Goal: Task Accomplishment & Management: Manage account settings

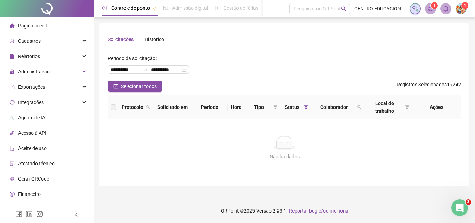
click at [245, 52] on div "**********" at bounding box center [284, 104] width 353 height 146
click at [26, 55] on span "Relatórios" at bounding box center [29, 57] width 22 height 6
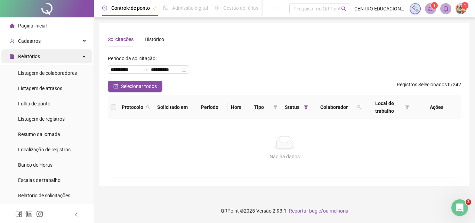
click at [26, 55] on span "Relatórios" at bounding box center [29, 57] width 22 height 6
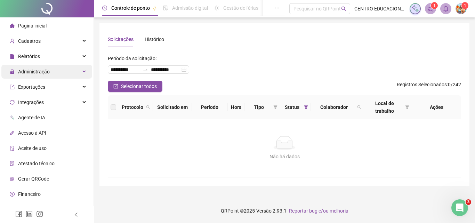
click at [30, 69] on span "Administração" at bounding box center [34, 72] width 32 height 6
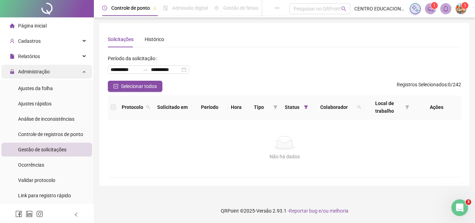
click at [30, 69] on span "Administração" at bounding box center [34, 72] width 32 height 6
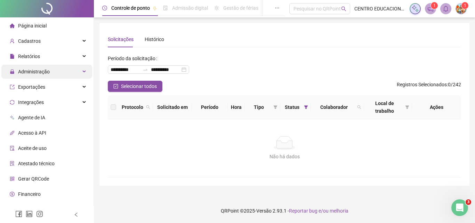
click at [30, 69] on span "Administração" at bounding box center [34, 72] width 32 height 6
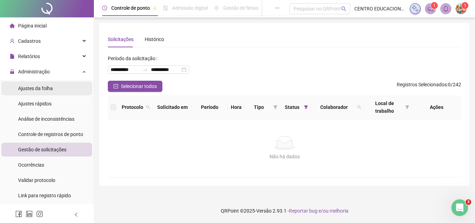
click at [32, 89] on span "Ajustes da folha" at bounding box center [35, 89] width 35 height 6
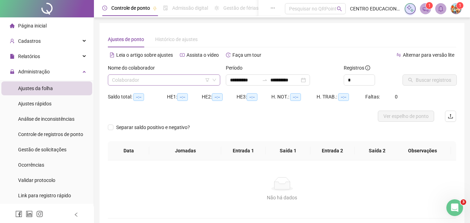
type input "**********"
click at [168, 78] on input "search" at bounding box center [161, 80] width 98 height 10
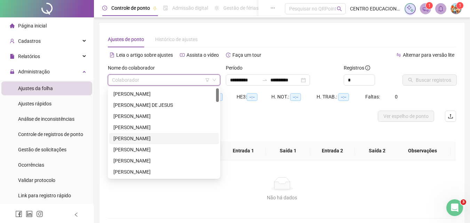
drag, startPoint x: 154, startPoint y: 138, endPoint x: 169, endPoint y: 131, distance: 16.0
click at [154, 138] on div "[PERSON_NAME]" at bounding box center [163, 139] width 101 height 8
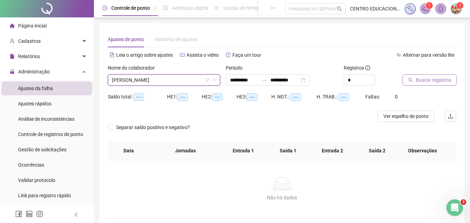
click at [425, 81] on span "Buscar registros" at bounding box center [432, 80] width 35 height 8
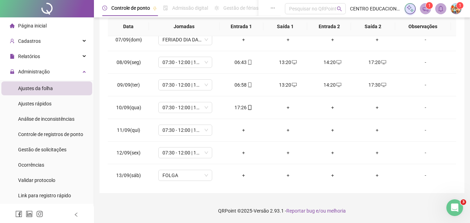
scroll to position [135, 0]
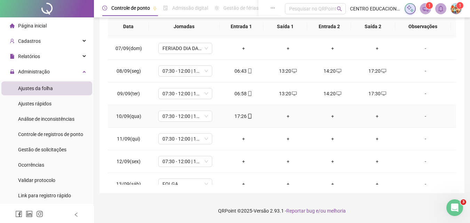
click at [284, 115] on div "+" at bounding box center [287, 116] width 33 height 8
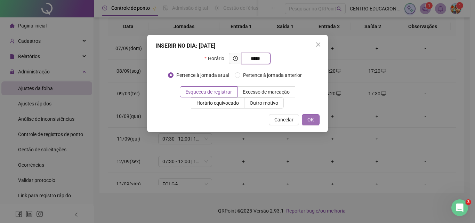
type input "*****"
click at [308, 121] on span "OK" at bounding box center [310, 120] width 7 height 8
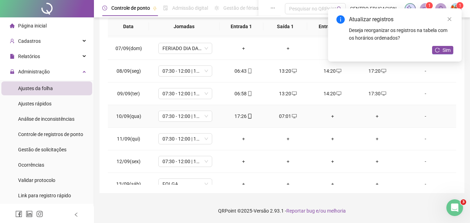
click at [330, 115] on div "+" at bounding box center [332, 116] width 33 height 8
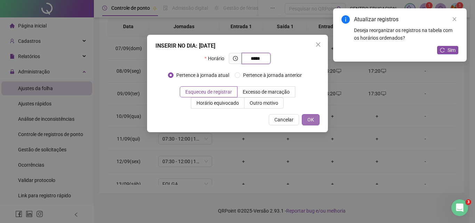
type input "*****"
drag, startPoint x: 306, startPoint y: 117, endPoint x: 352, endPoint y: 113, distance: 45.4
click at [306, 117] on button "OK" at bounding box center [311, 119] width 18 height 11
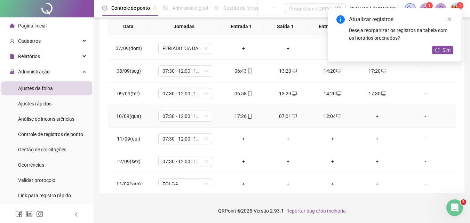
click at [373, 116] on div "+" at bounding box center [376, 116] width 33 height 8
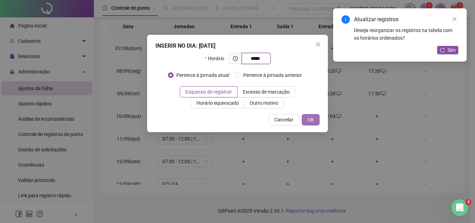
type input "*****"
click at [311, 118] on span "OK" at bounding box center [310, 120] width 7 height 8
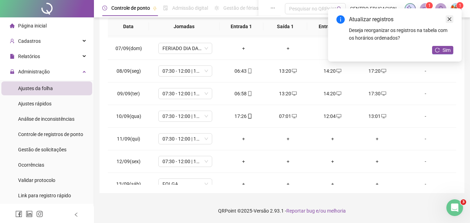
click at [448, 19] on icon "close" at bounding box center [449, 19] width 5 height 5
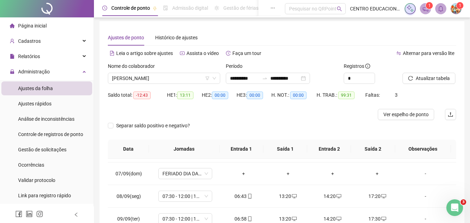
scroll to position [0, 0]
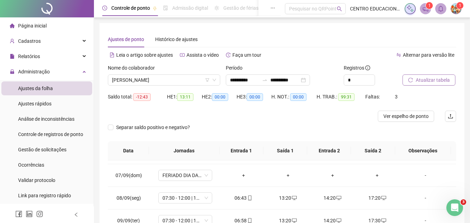
click at [425, 79] on span "Atualizar tabela" at bounding box center [432, 80] width 34 height 8
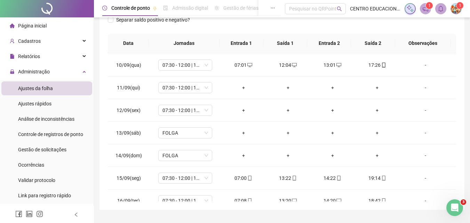
scroll to position [167, 0]
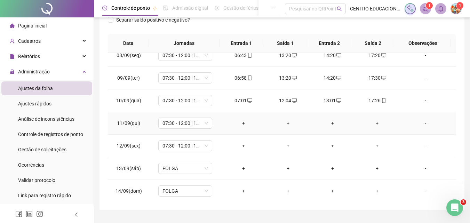
click at [240, 123] on div "+" at bounding box center [243, 123] width 33 height 8
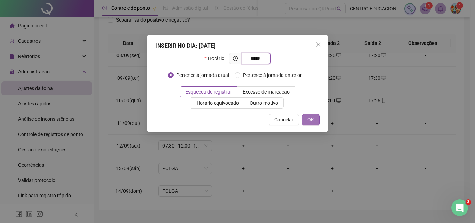
type input "*****"
click at [314, 119] on button "OK" at bounding box center [311, 119] width 18 height 11
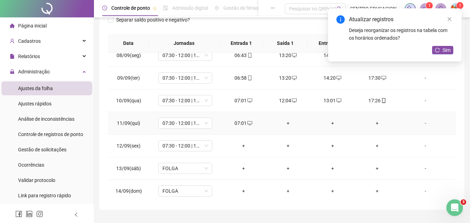
click at [284, 121] on div "+" at bounding box center [287, 123] width 33 height 8
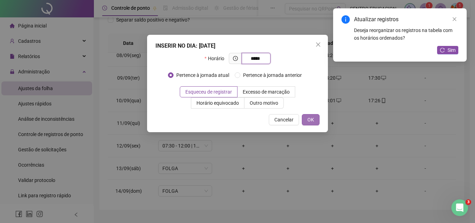
type input "*****"
click at [315, 121] on button "OK" at bounding box center [311, 119] width 18 height 11
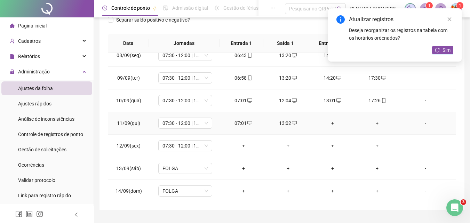
click at [328, 123] on div "+" at bounding box center [332, 123] width 33 height 8
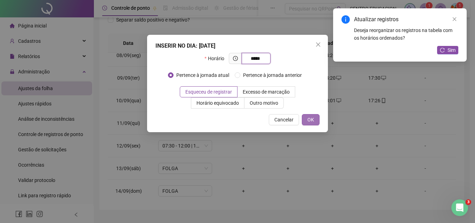
type input "*****"
click at [311, 117] on span "OK" at bounding box center [310, 120] width 7 height 8
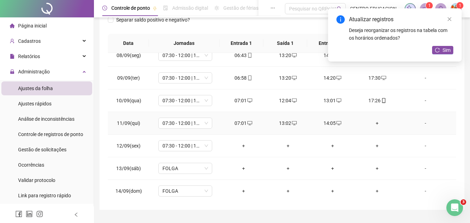
click at [372, 124] on div "+" at bounding box center [376, 123] width 33 height 8
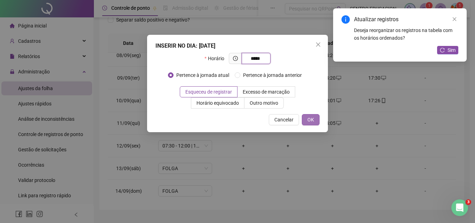
type input "*****"
click at [309, 119] on span "OK" at bounding box center [310, 120] width 7 height 8
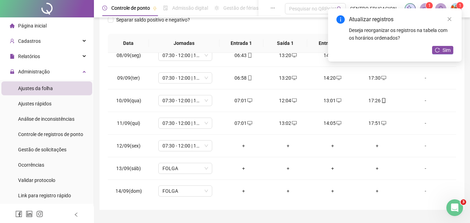
drag, startPoint x: 450, startPoint y: 18, endPoint x: 448, endPoint y: 33, distance: 14.8
click at [450, 19] on icon "close" at bounding box center [449, 19] width 4 height 4
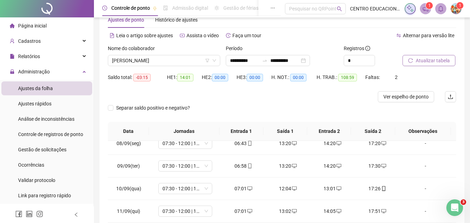
scroll to position [14, 0]
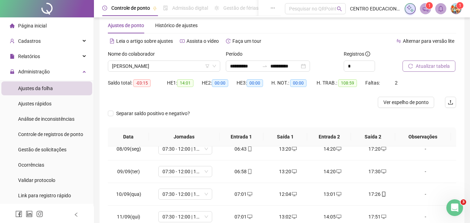
click at [427, 65] on span "Atualizar tabela" at bounding box center [432, 66] width 34 height 8
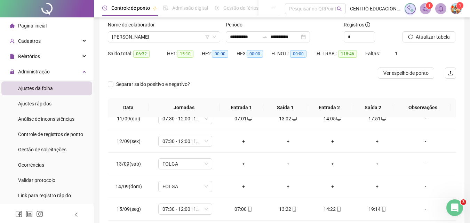
scroll to position [0, 0]
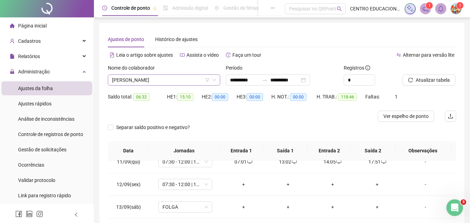
click at [138, 79] on span "[PERSON_NAME]" at bounding box center [164, 80] width 104 height 10
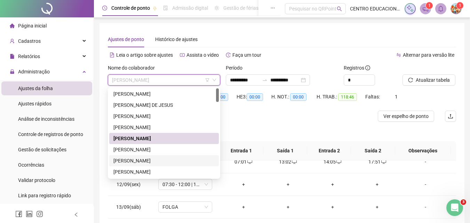
click at [148, 160] on div "[PERSON_NAME]" at bounding box center [163, 161] width 101 height 8
